Goal: Task Accomplishment & Management: Complete application form

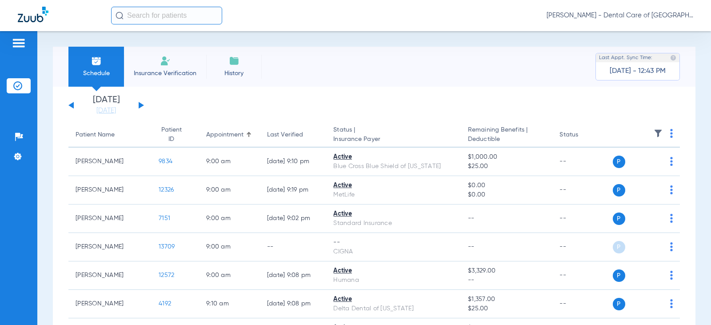
click at [164, 63] on img at bounding box center [165, 61] width 11 height 11
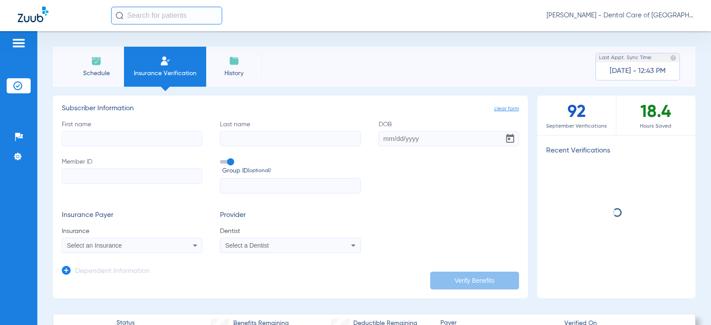
click at [103, 68] on li "Schedule" at bounding box center [96, 67] width 56 height 40
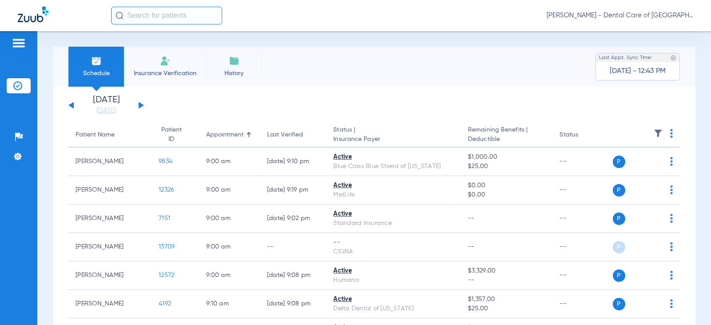
click at [192, 22] on input "text" at bounding box center [166, 16] width 111 height 18
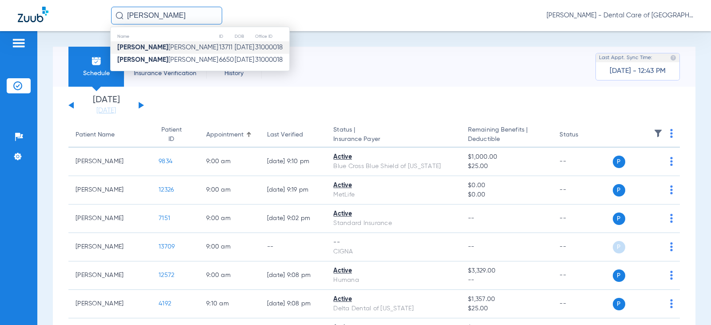
type input "[PERSON_NAME]"
click at [234, 44] on td "[DATE]" at bounding box center [244, 47] width 20 height 12
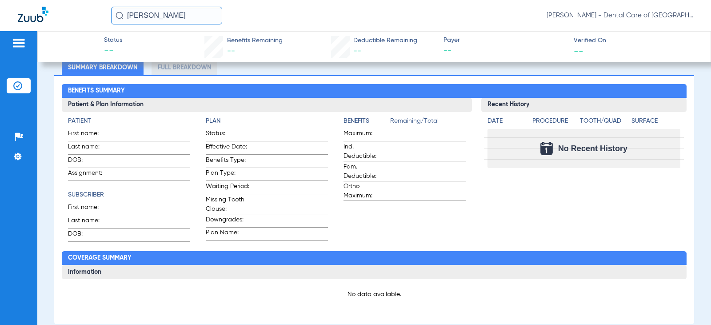
scroll to position [356, 0]
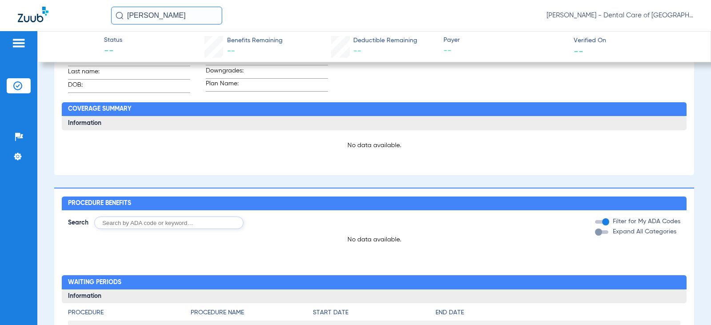
click at [158, 228] on input "text" at bounding box center [168, 222] width 149 height 12
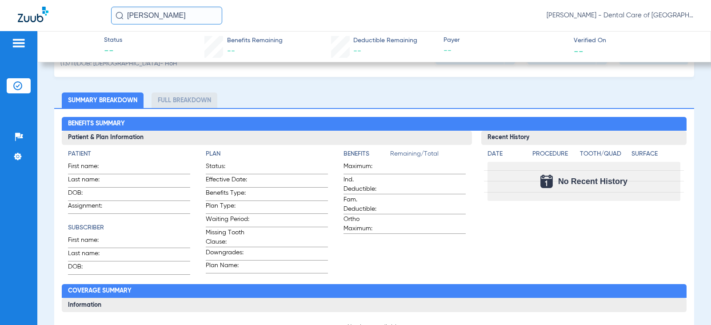
scroll to position [89, 0]
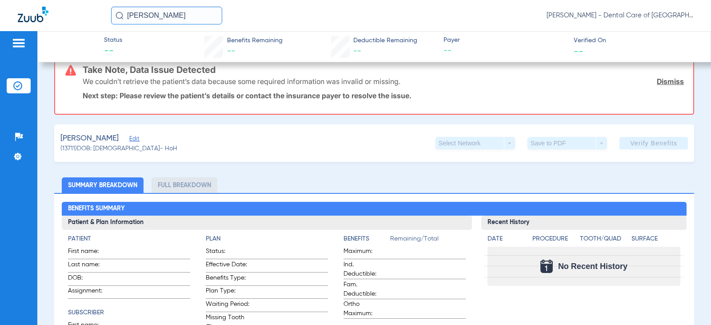
click at [137, 140] on span "Edit" at bounding box center [133, 140] width 8 height 8
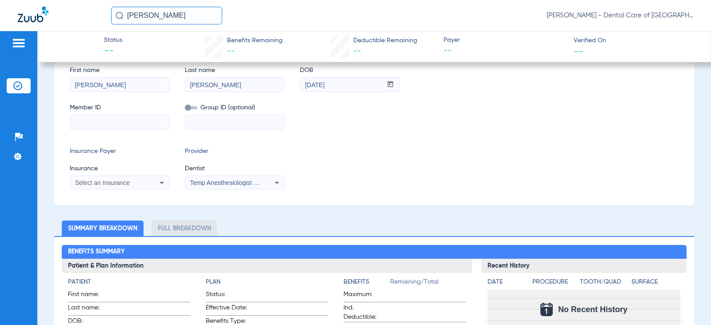
scroll to position [222, 0]
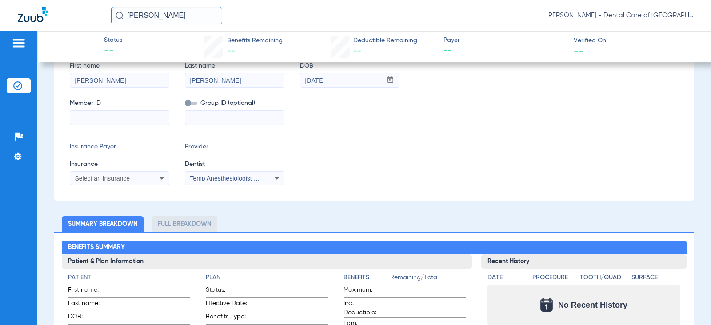
click at [152, 184] on mat-select "Select an Insurance" at bounding box center [120, 178] width 100 height 14
click at [152, 179] on div "Select an Insurance" at bounding box center [119, 178] width 99 height 11
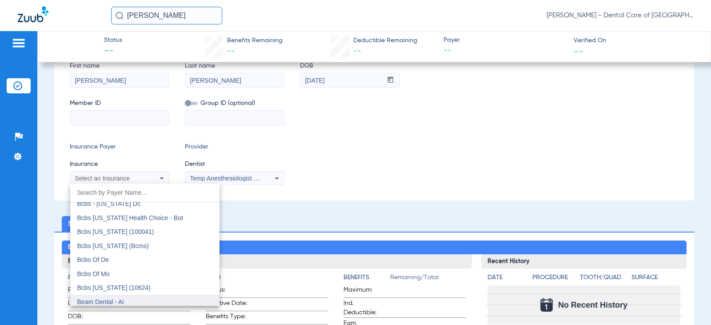
scroll to position [489, 0]
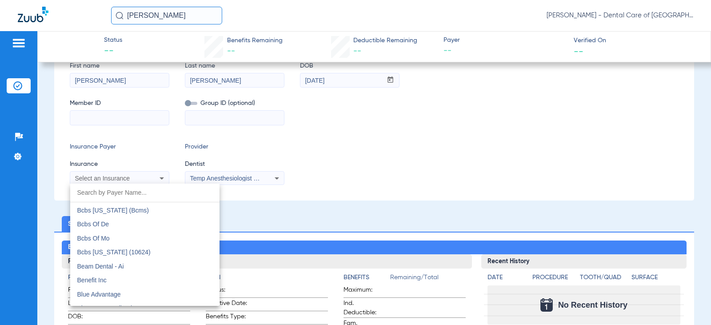
drag, startPoint x: 140, startPoint y: 181, endPoint x: 135, endPoint y: 186, distance: 7.2
click at [140, 181] on div at bounding box center [355, 162] width 711 height 325
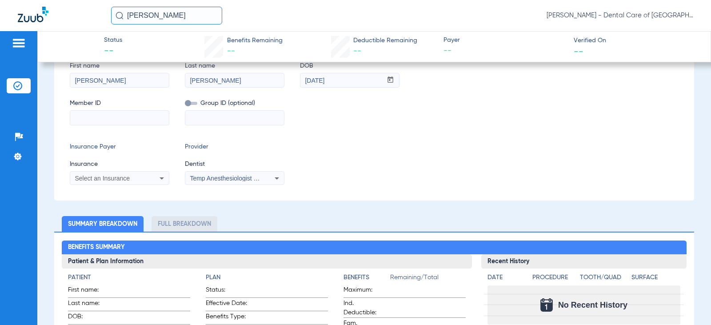
click at [135, 187] on div "Subscriber Information First name [PERSON_NAME] Last name [PERSON_NAME] mm / dd…" at bounding box center [374, 114] width 640 height 172
click at [134, 179] on div "Select an Insurance" at bounding box center [111, 178] width 72 height 6
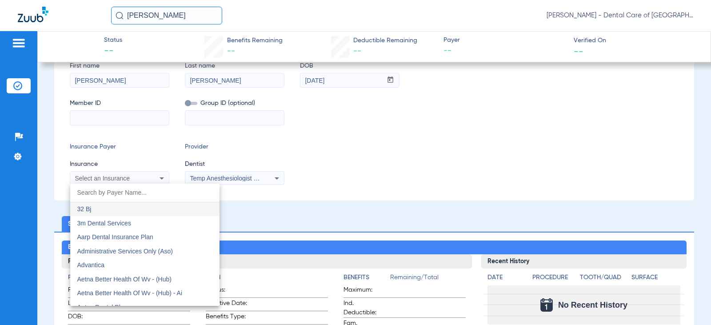
click at [145, 200] on input "dropdown search" at bounding box center [144, 193] width 149 height 18
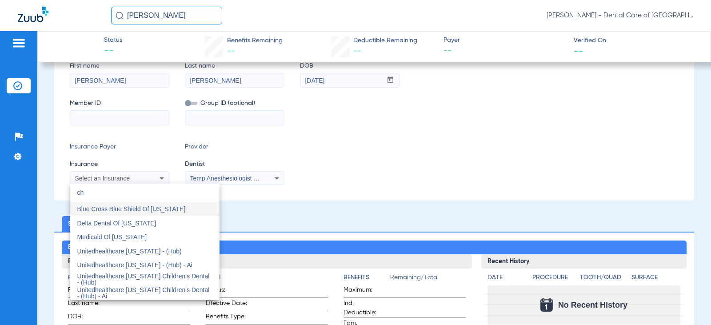
type input "c"
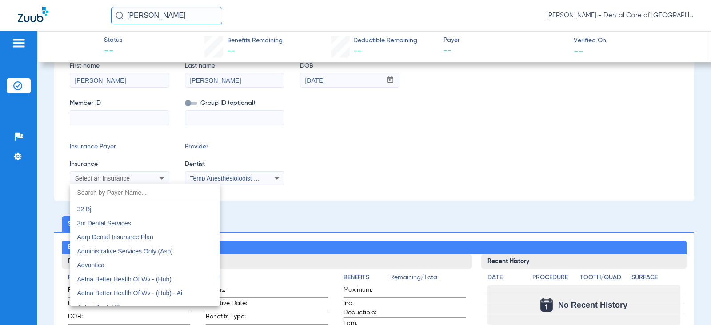
click at [207, 119] on div at bounding box center [355, 162] width 711 height 325
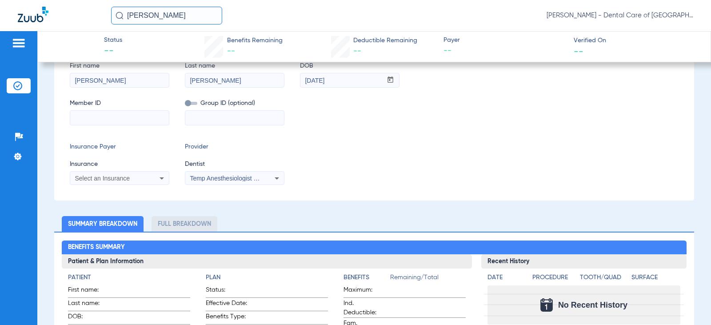
click at [206, 117] on input at bounding box center [234, 118] width 99 height 14
type input "p15412"
click at [204, 179] on span "Temp Anesthesiologist 1770994915" at bounding box center [239, 178] width 98 height 7
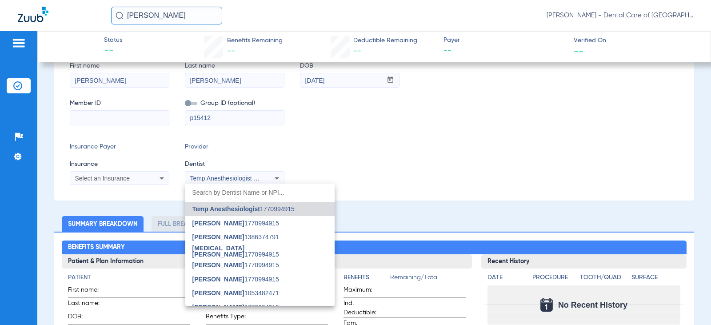
click at [134, 180] on div at bounding box center [355, 162] width 711 height 325
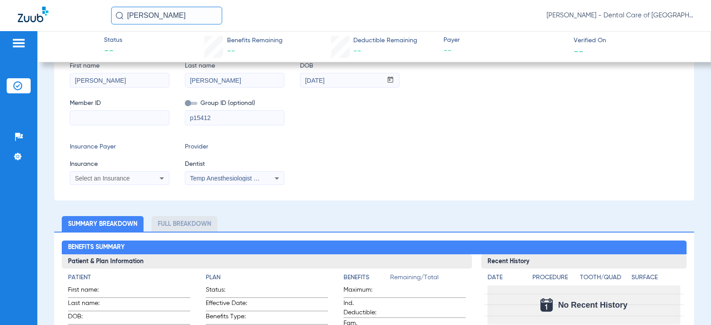
click at [134, 178] on div "Select an Insurance" at bounding box center [111, 178] width 72 height 6
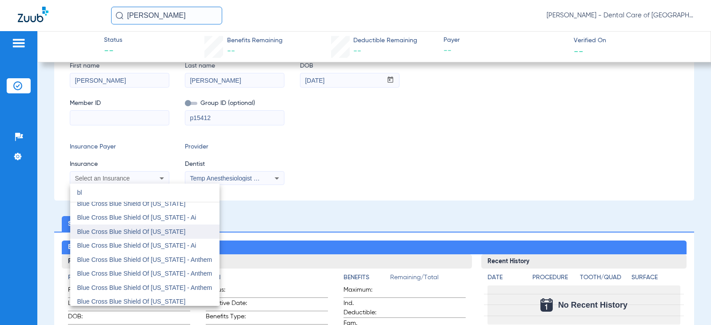
scroll to position [133, 0]
drag, startPoint x: 131, startPoint y: 195, endPoint x: 0, endPoint y: 193, distance: 130.7
click at [0, 192] on div "bl close Anthem Blue Cross - Ai Blue Advantage Blue Care Family Plan Blue Cross…" at bounding box center [355, 162] width 711 height 325
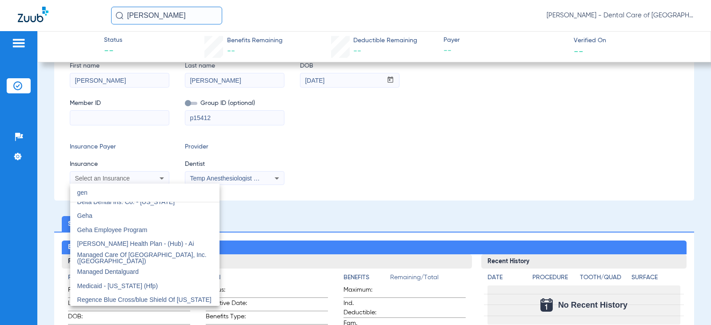
scroll to position [0, 0]
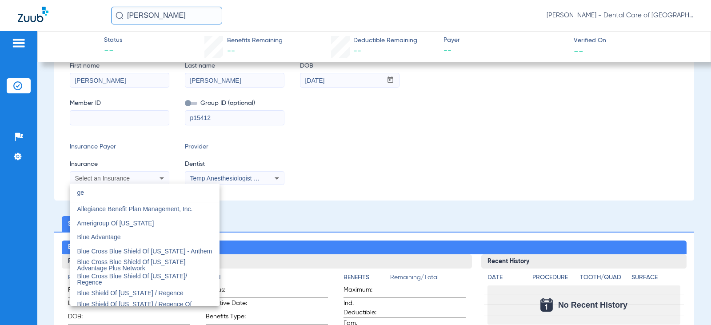
type input "g"
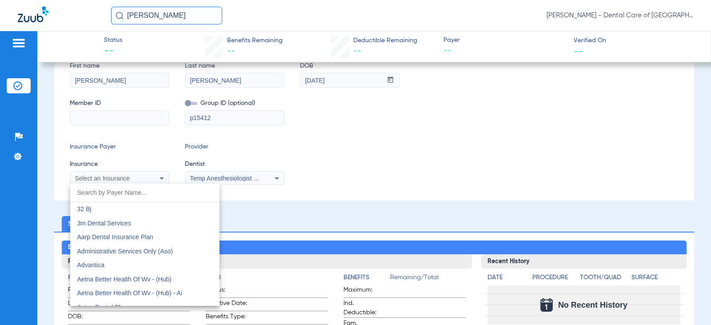
click at [115, 177] on div at bounding box center [355, 162] width 711 height 325
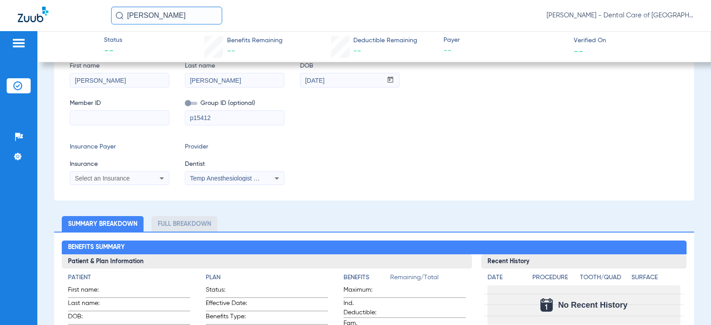
click at [130, 187] on div "Subscriber Information First name [PERSON_NAME] Last name [PERSON_NAME] mm / dd…" at bounding box center [374, 114] width 640 height 172
click at [132, 183] on div "Select an Insurance" at bounding box center [119, 178] width 99 height 11
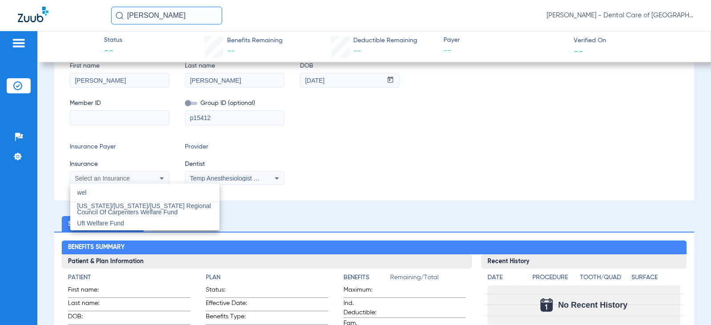
drag, startPoint x: 123, startPoint y: 198, endPoint x: 0, endPoint y: 172, distance: 125.5
click at [0, 172] on div "wel close [US_STATE]/[US_STATE]/[US_STATE] Regional Council Of Carpenters Welfa…" at bounding box center [355, 162] width 711 height 325
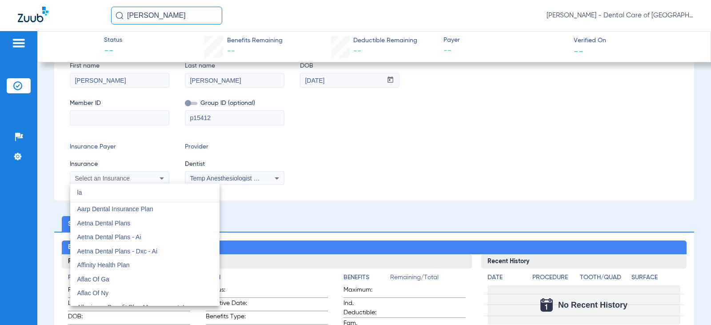
type input "l"
type input "h"
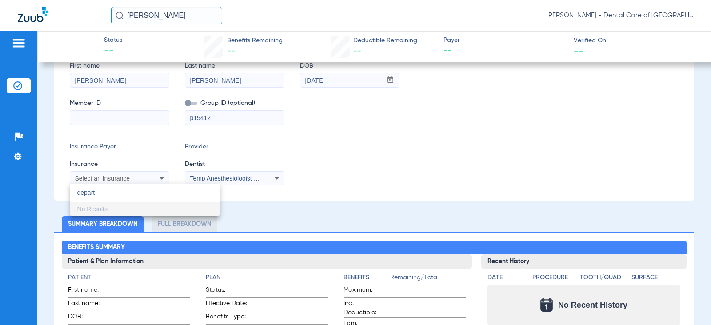
type input "depart"
click at [306, 176] on div at bounding box center [355, 162] width 711 height 325
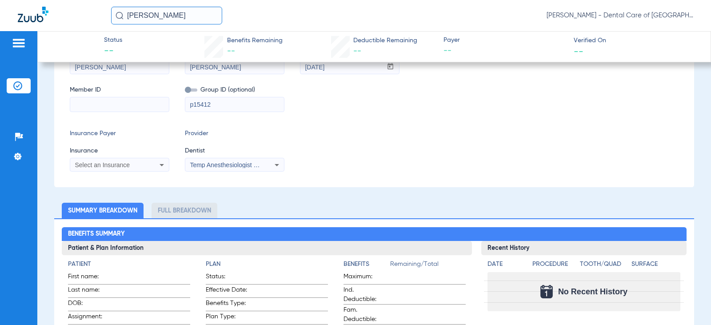
scroll to position [222, 0]
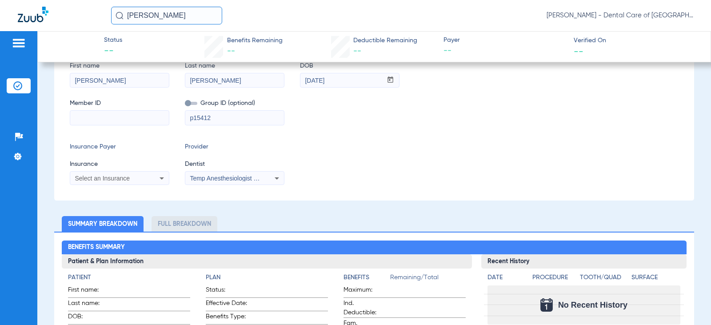
click at [223, 116] on input "p15412" at bounding box center [234, 118] width 99 height 14
click at [193, 105] on span at bounding box center [191, 103] width 12 height 3
click at [185, 105] on input "checkbox" at bounding box center [185, 105] width 0 height 0
click at [213, 115] on input "p15412" at bounding box center [234, 118] width 99 height 14
drag, startPoint x: 215, startPoint y: 120, endPoint x: 133, endPoint y: 132, distance: 82.2
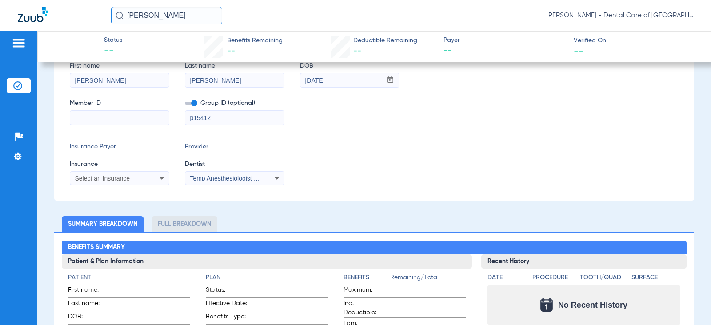
click at [133, 132] on div "Subscriber Information First name [PERSON_NAME] Last name [PERSON_NAME] mm / dd…" at bounding box center [374, 114] width 640 height 172
click at [237, 142] on div "Subscriber Information First name [PERSON_NAME] Last name [PERSON_NAME] mm / dd…" at bounding box center [374, 114] width 640 height 172
click at [159, 179] on icon at bounding box center [161, 178] width 11 height 11
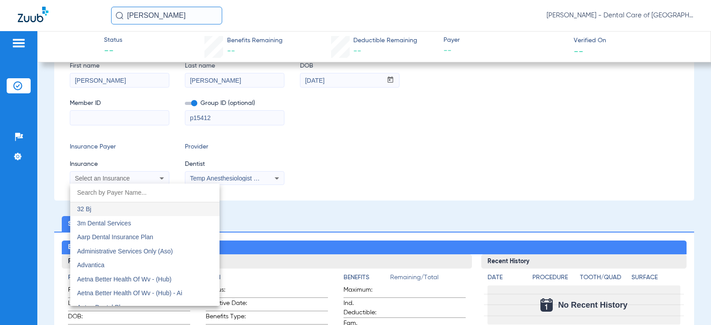
click at [287, 164] on div at bounding box center [355, 162] width 711 height 325
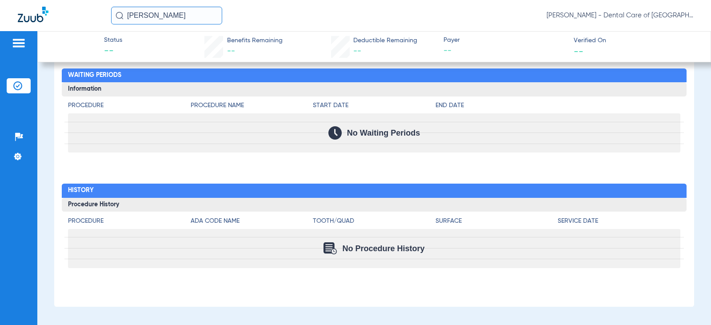
scroll to position [741, 0]
